Goal: Communication & Community: Connect with others

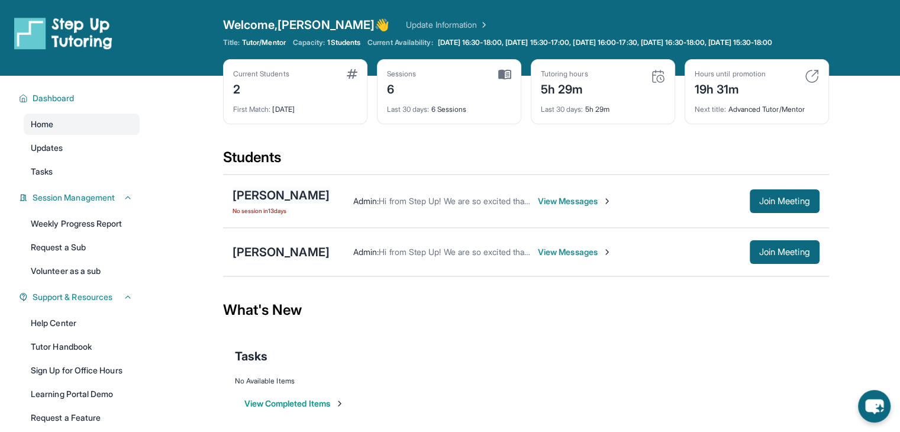
click at [307, 204] on div "[PERSON_NAME]" at bounding box center [281, 195] width 97 height 17
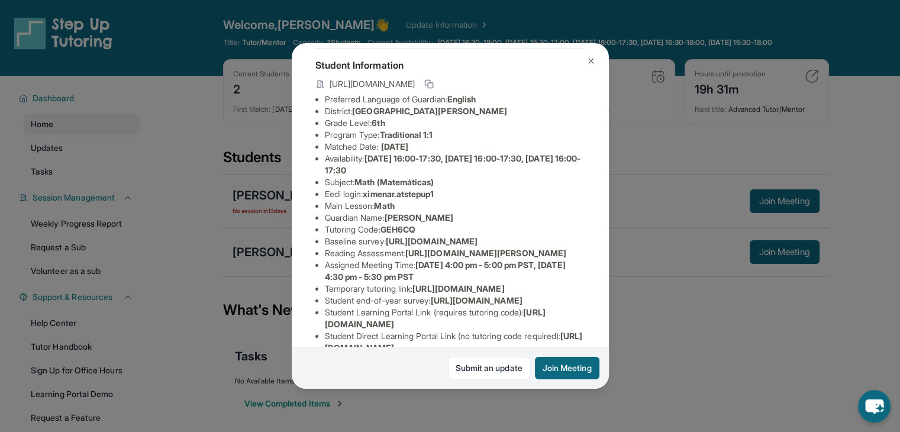
scroll to position [59, 431]
drag, startPoint x: 324, startPoint y: 262, endPoint x: 620, endPoint y: 289, distance: 297.0
click at [620, 289] on div "[PERSON_NAME] Guardian: [PERSON_NAME] Student Information [URL][DOMAIN_NAME] Pr…" at bounding box center [450, 216] width 900 height 432
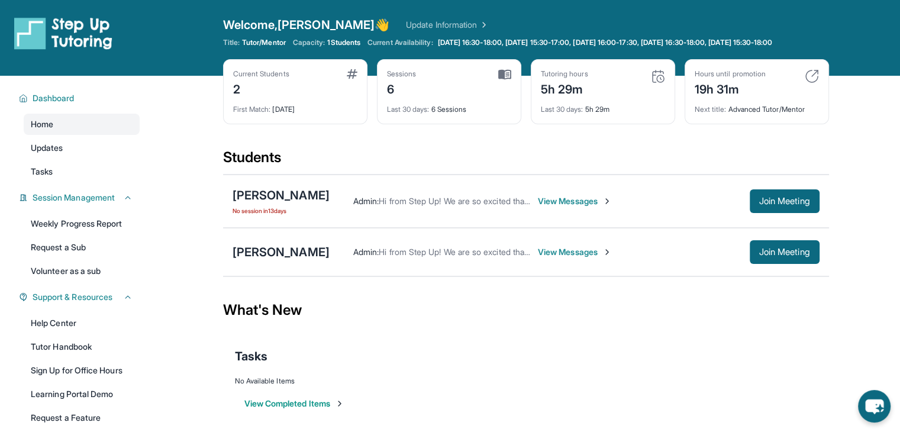
copy span "[URL][DOMAIN_NAME]"
click at [289, 204] on div "[PERSON_NAME]" at bounding box center [281, 195] width 97 height 17
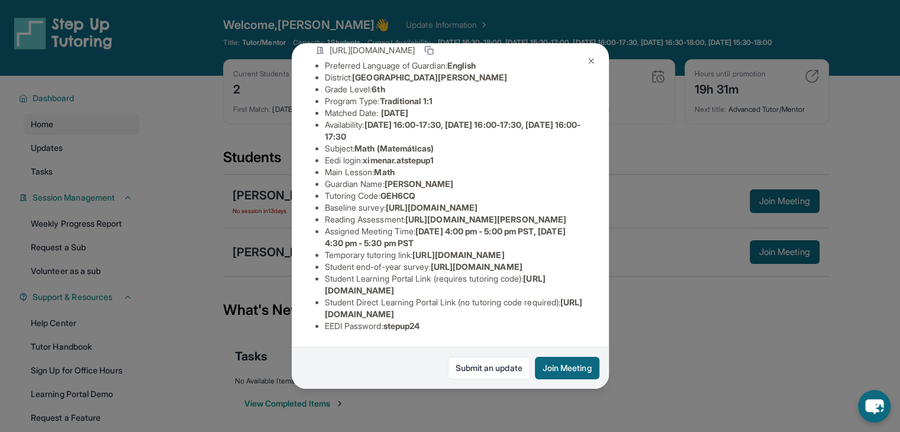
scroll to position [118, 431]
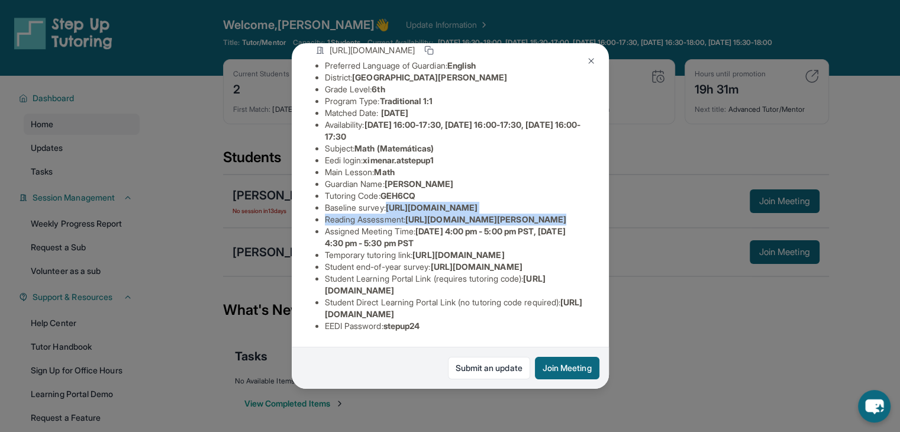
drag, startPoint x: 323, startPoint y: 202, endPoint x: 641, endPoint y: 235, distance: 320.0
click at [641, 235] on div "[PERSON_NAME] Guardian: [PERSON_NAME] Student Information [URL][DOMAIN_NAME] Pr…" at bounding box center [450, 216] width 900 height 432
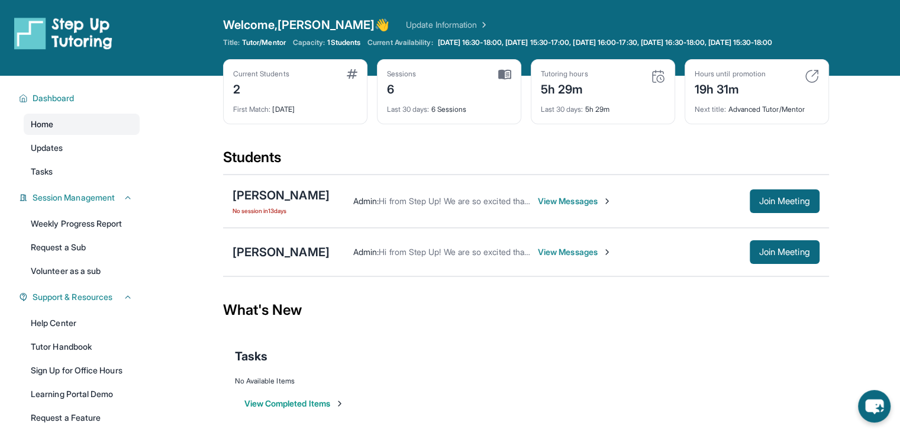
copy ul "[URL][DOMAIN_NAME] Reading Assessment : [URL][DOMAIN_NAME]?"
click at [308, 204] on div "[PERSON_NAME]" at bounding box center [281, 195] width 97 height 17
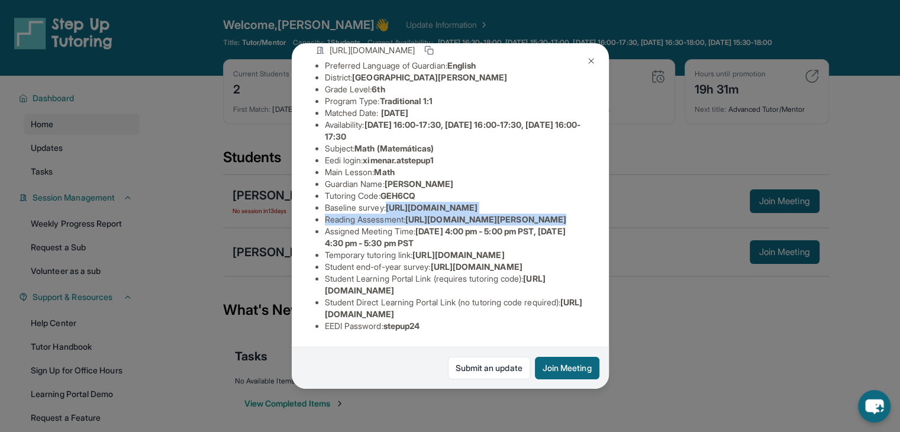
scroll to position [178, 431]
drag, startPoint x: 327, startPoint y: 144, endPoint x: 611, endPoint y: 176, distance: 285.7
click at [611, 176] on div "[PERSON_NAME] Guardian: [PERSON_NAME] Student Information [URL][DOMAIN_NAME] Pr…" at bounding box center [450, 216] width 900 height 432
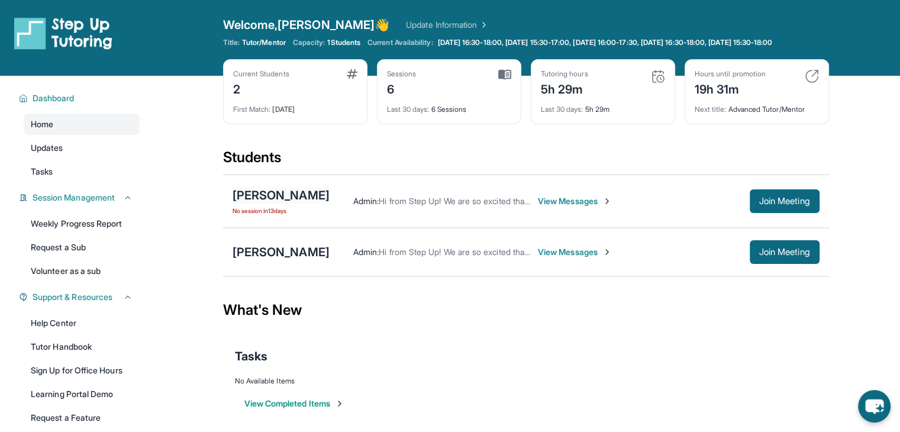
click at [309, 199] on div "[PERSON_NAME]" at bounding box center [281, 195] width 97 height 17
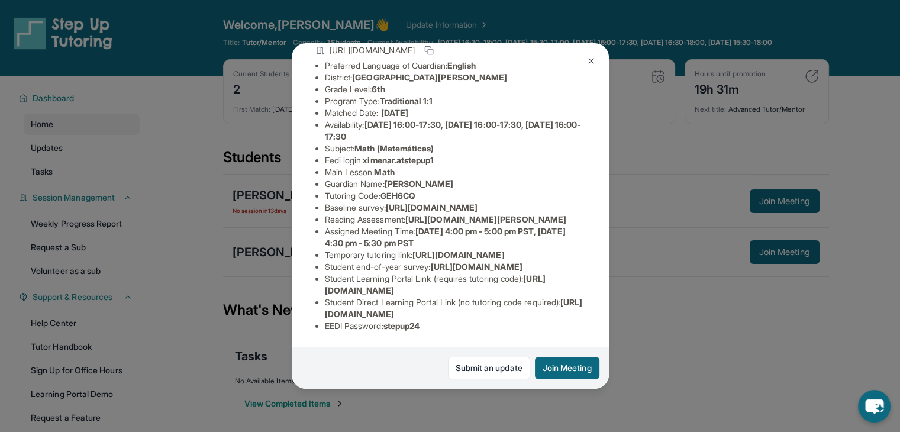
drag, startPoint x: 326, startPoint y: 143, endPoint x: 614, endPoint y: 171, distance: 289.5
click at [614, 171] on div "[PERSON_NAME] Guardian: [PERSON_NAME] Student Information [URL][DOMAIN_NAME] Pr…" at bounding box center [450, 216] width 900 height 432
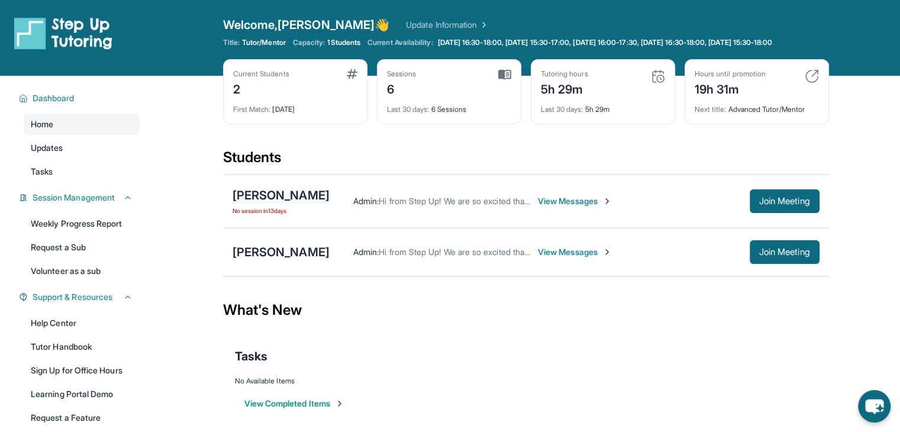
click at [316, 204] on div "[PERSON_NAME]" at bounding box center [281, 195] width 97 height 17
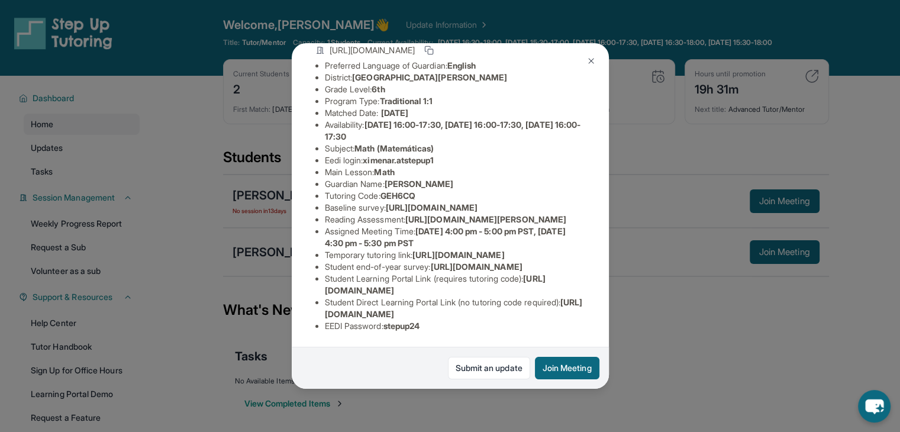
copy span "[URL][DOMAIN_NAME]"
drag, startPoint x: 327, startPoint y: 144, endPoint x: 610, endPoint y: 173, distance: 284.9
click at [610, 173] on div "[PERSON_NAME] Guardian: [PERSON_NAME] Student Information [URL][DOMAIN_NAME] Pr…" at bounding box center [450, 216] width 900 height 432
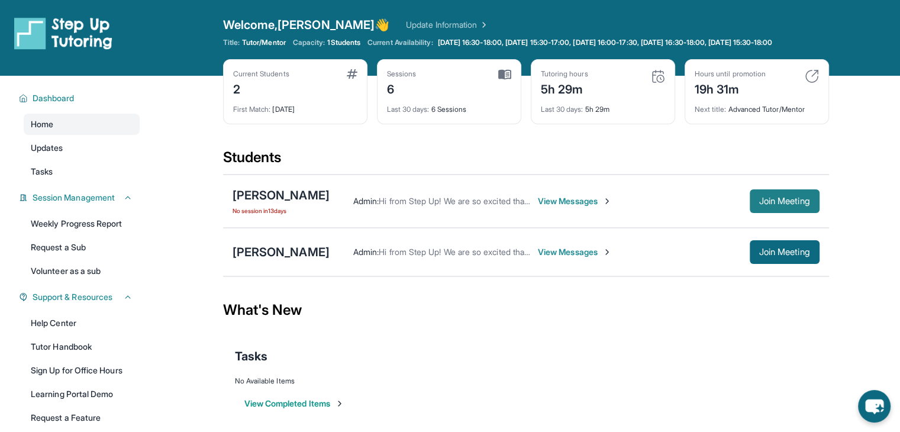
click at [759, 205] on span "Join Meeting" at bounding box center [784, 201] width 51 height 7
click at [263, 214] on div "[PERSON_NAME] No session [DATE]" at bounding box center [281, 201] width 97 height 28
click at [269, 204] on div "[PERSON_NAME]" at bounding box center [281, 195] width 97 height 17
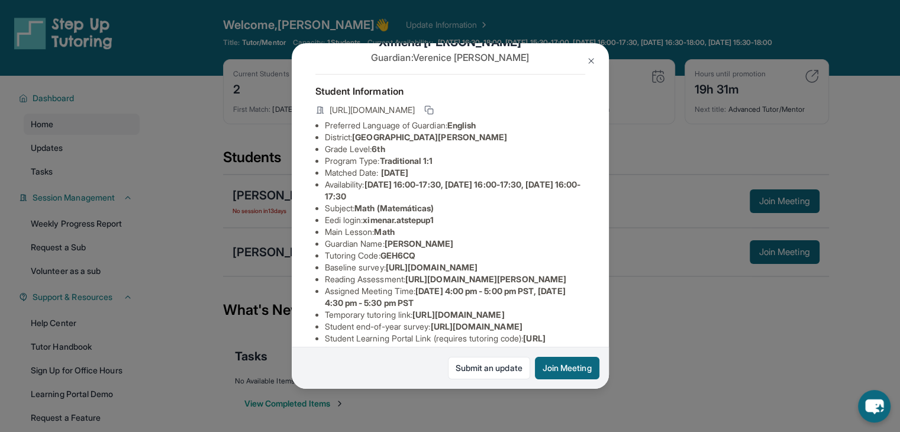
scroll to position [59, 0]
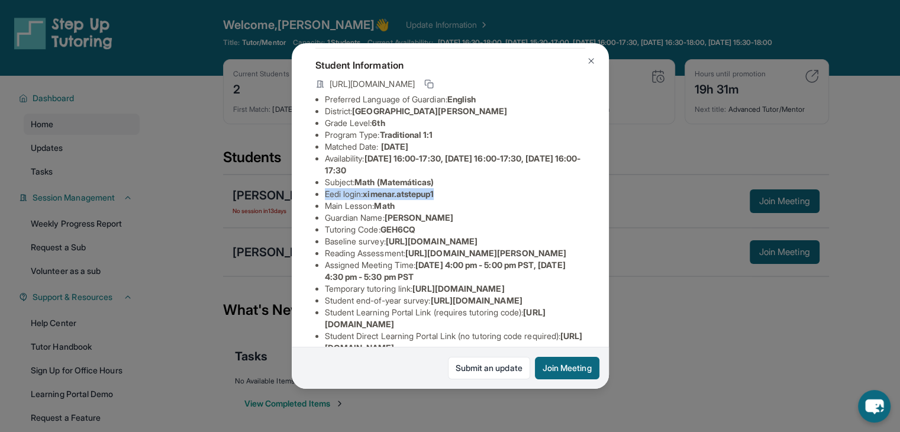
drag, startPoint x: 325, startPoint y: 202, endPoint x: 462, endPoint y: 207, distance: 136.2
click at [462, 200] on li "Eedi login : ximenar.atstepup1" at bounding box center [455, 194] width 260 height 12
copy li "Eedi login : ximenar.atstepup1"
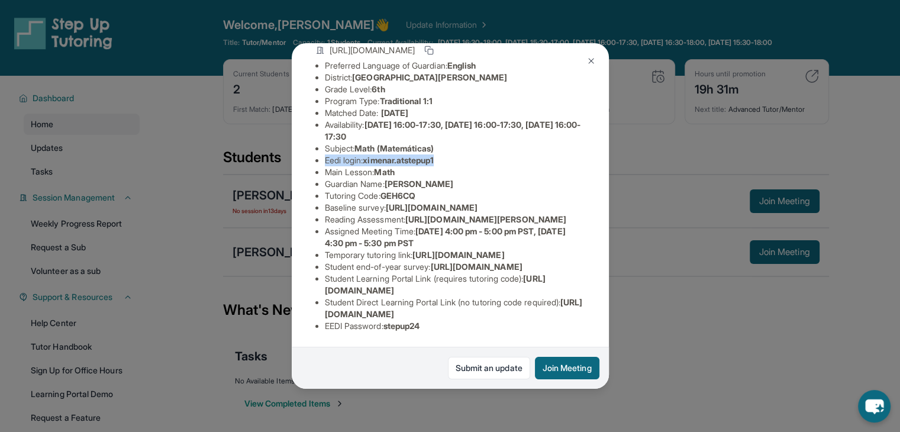
scroll to position [241, 0]
click at [406, 321] on span "stepup24" at bounding box center [401, 326] width 37 height 10
copy span "stepup24"
click at [586, 58] on img at bounding box center [590, 60] width 9 height 9
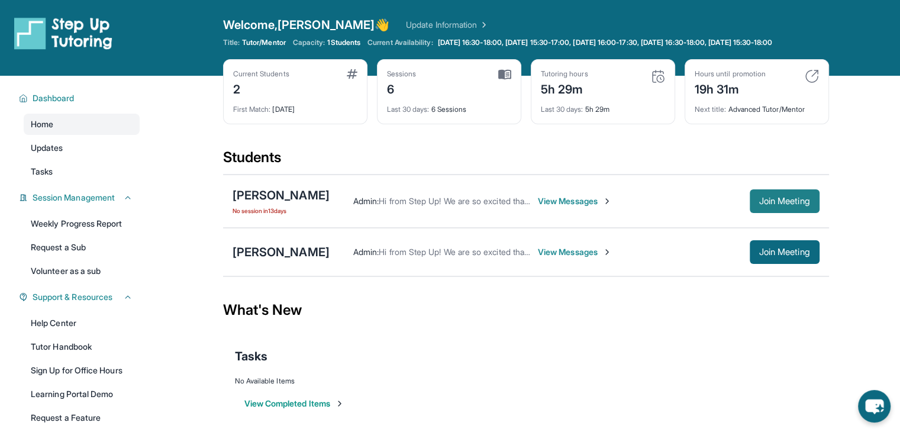
click at [784, 213] on button "Join Meeting" at bounding box center [785, 201] width 70 height 24
